Goal: Check status: Check status

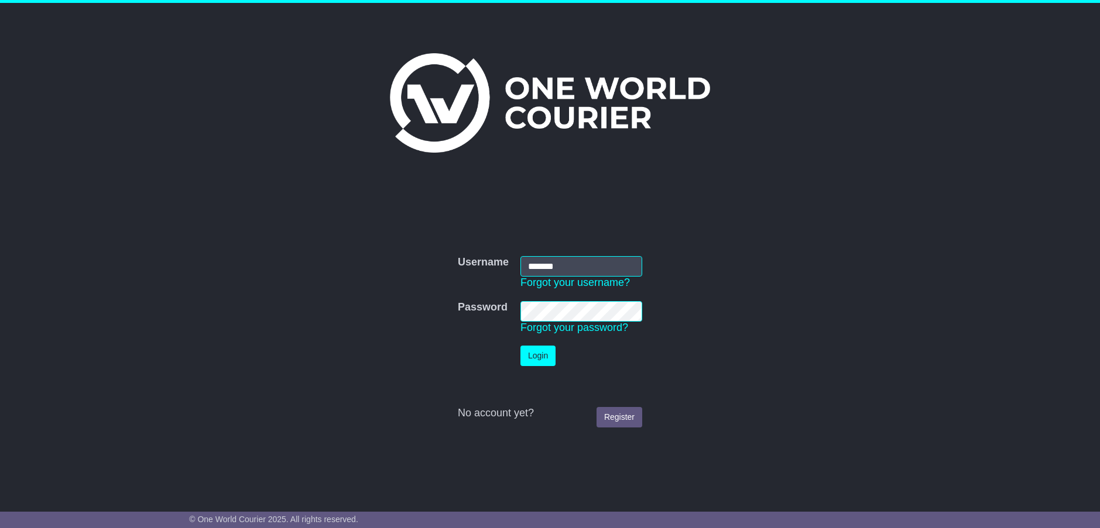
type input "**********"
click at [534, 359] on button "Login" at bounding box center [537, 356] width 35 height 20
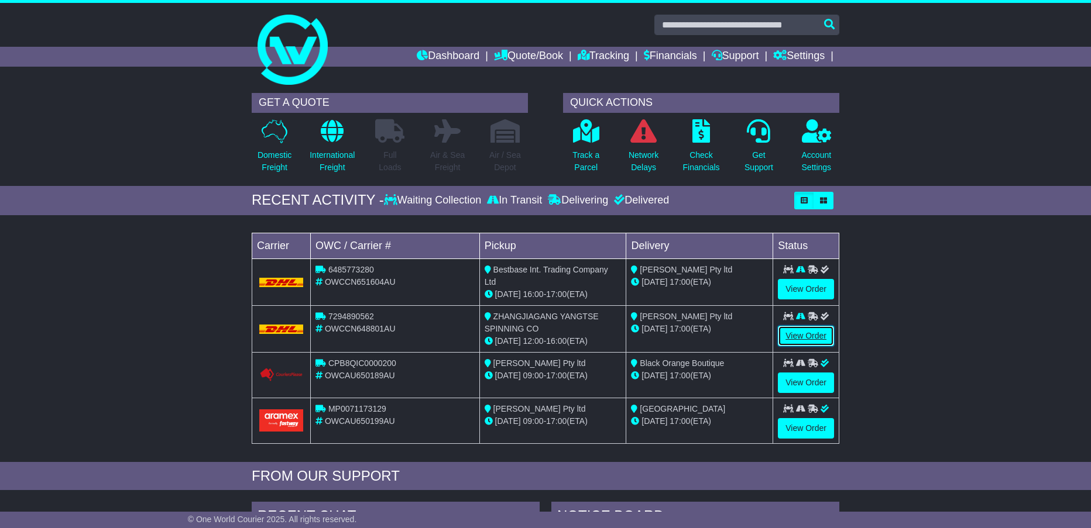
click at [801, 337] on link "View Order" at bounding box center [806, 336] width 56 height 20
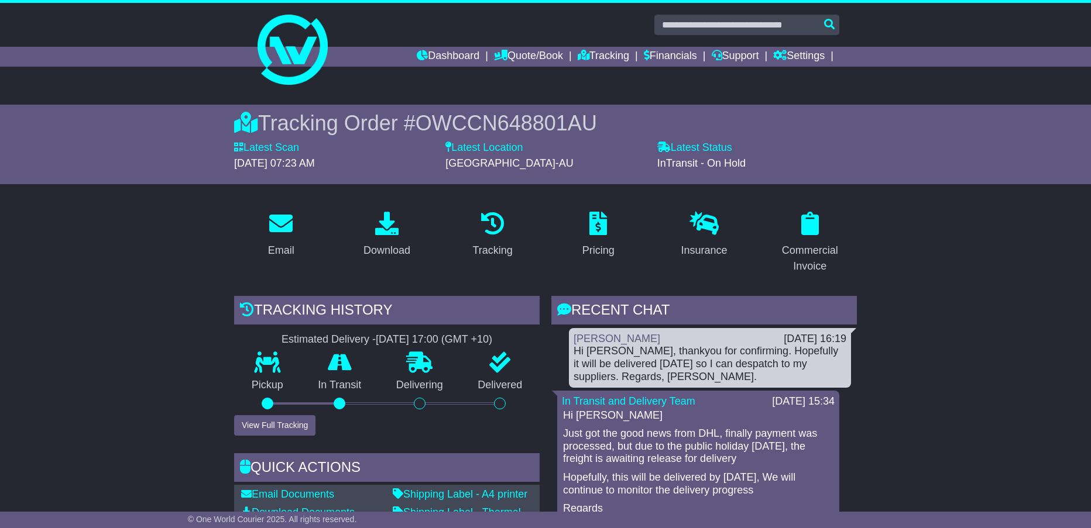
scroll to position [117, 0]
